Goal: Find specific page/section: Find specific page/section

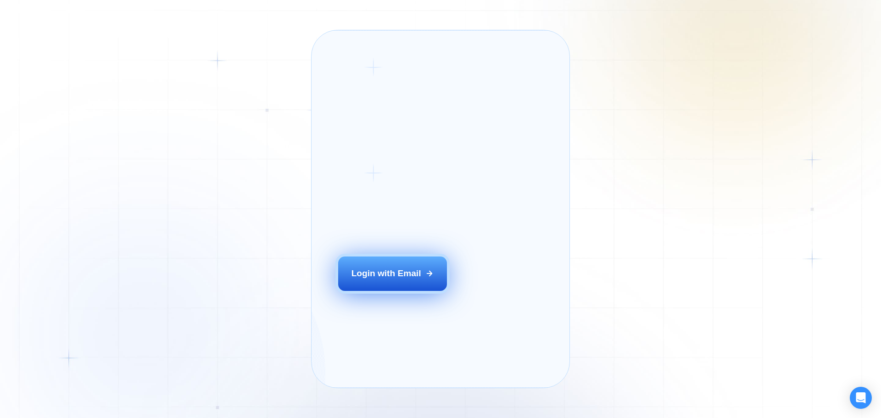
click at [377, 280] on div "Login with Email" at bounding box center [387, 274] width 70 height 12
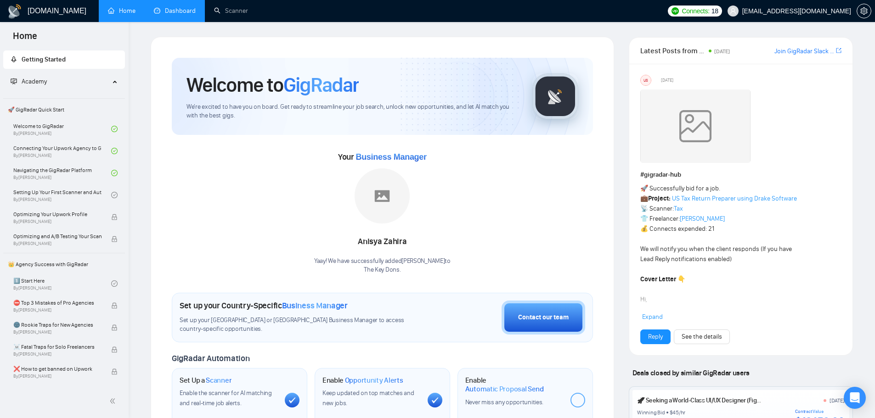
click at [168, 7] on link "Dashboard" at bounding box center [175, 11] width 42 height 8
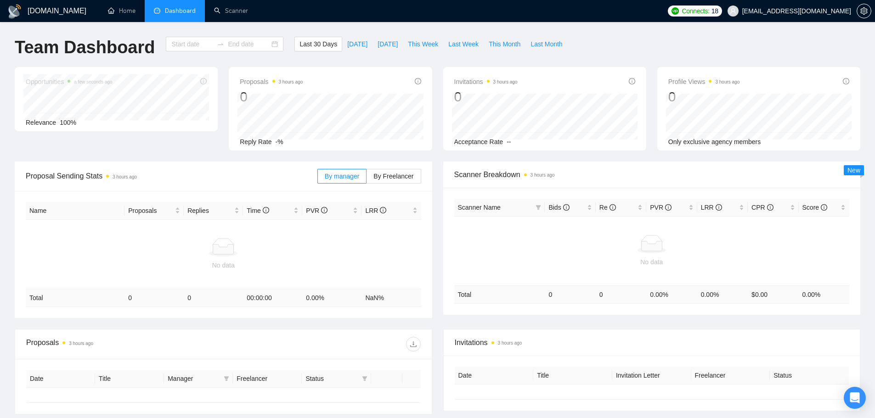
type input "[DATE]"
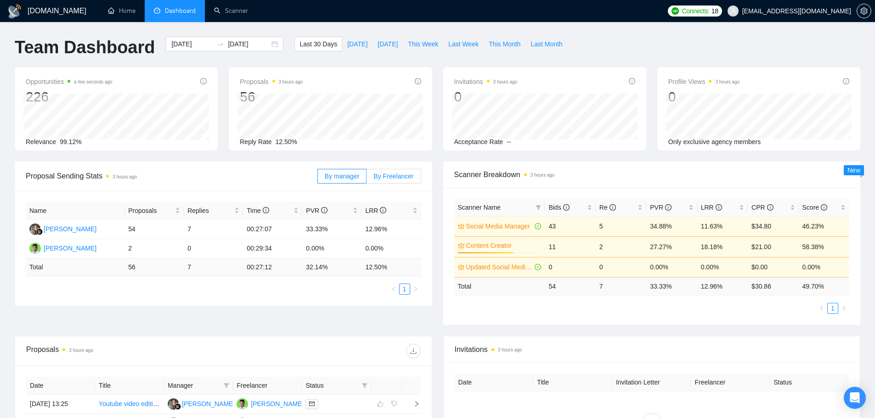
click at [405, 175] on span "By Freelancer" at bounding box center [393, 176] width 40 height 7
click at [366, 179] on input "By Freelancer" at bounding box center [366, 179] width 0 height 0
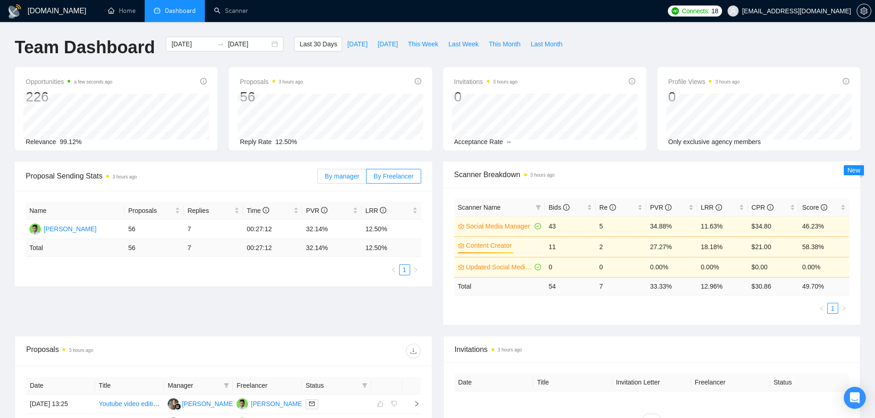
click at [350, 179] on span "By manager" at bounding box center [342, 176] width 34 height 7
click at [318, 179] on input "By manager" at bounding box center [318, 179] width 0 height 0
